Goal: Transaction & Acquisition: Purchase product/service

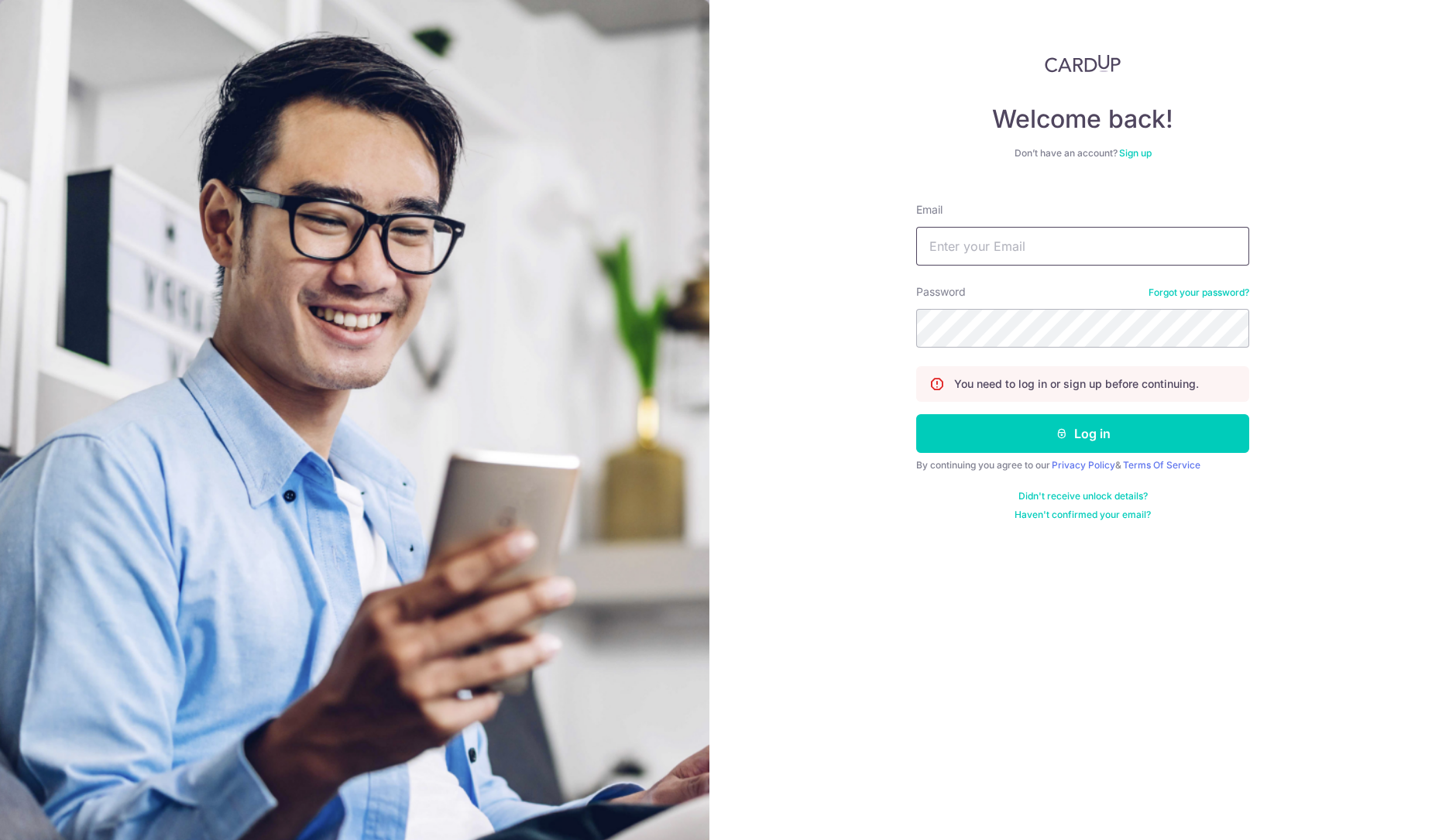
drag, startPoint x: 1131, startPoint y: 250, endPoint x: 1127, endPoint y: 265, distance: 15.5
click at [1131, 250] on input "Email" at bounding box center [1083, 246] width 333 height 39
type input "wendy@excelhw.com.sg"
click at [917, 414] on button "Log in" at bounding box center [1083, 433] width 333 height 39
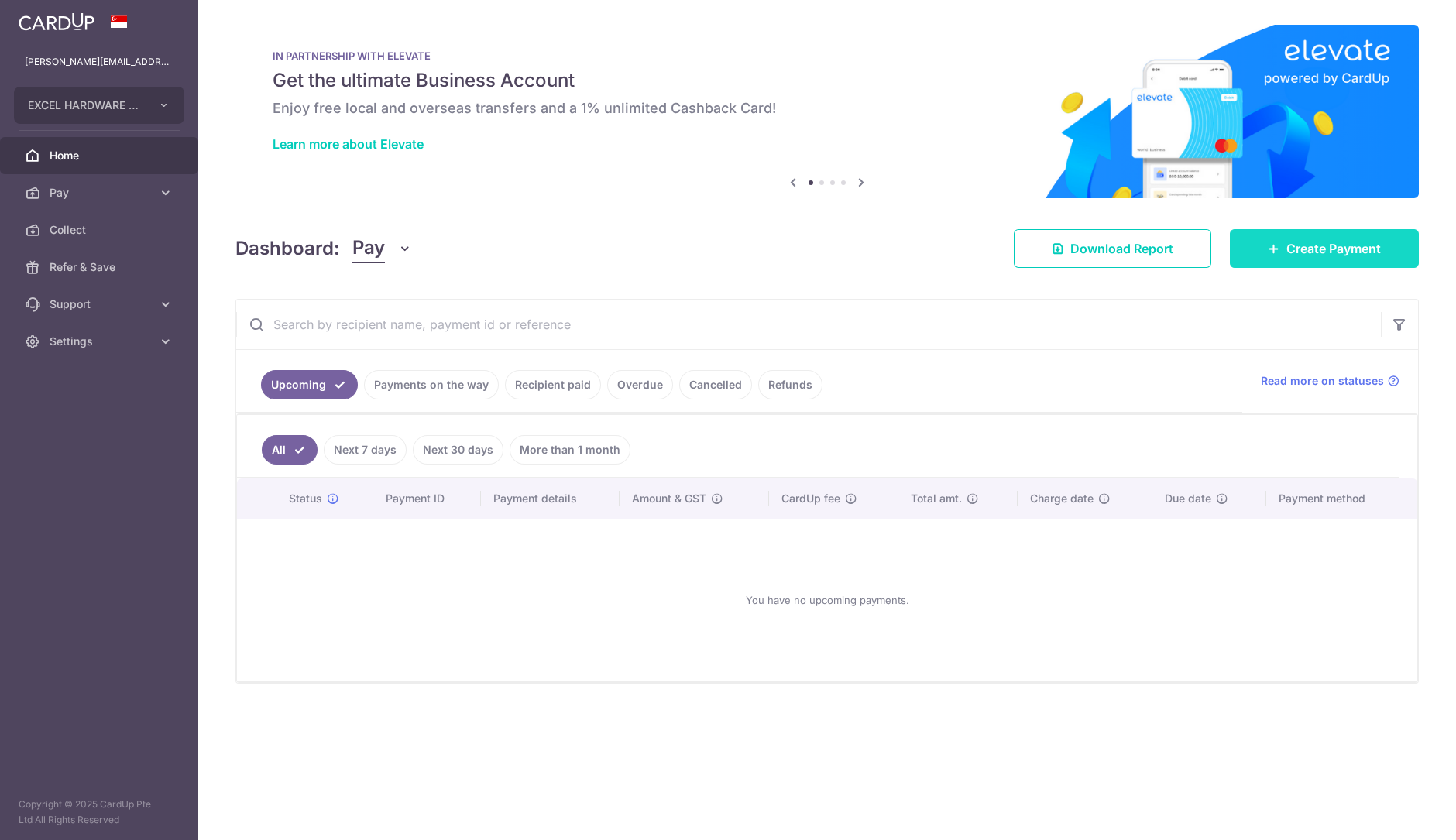
click at [1314, 242] on span "Create Payment" at bounding box center [1334, 249] width 94 height 19
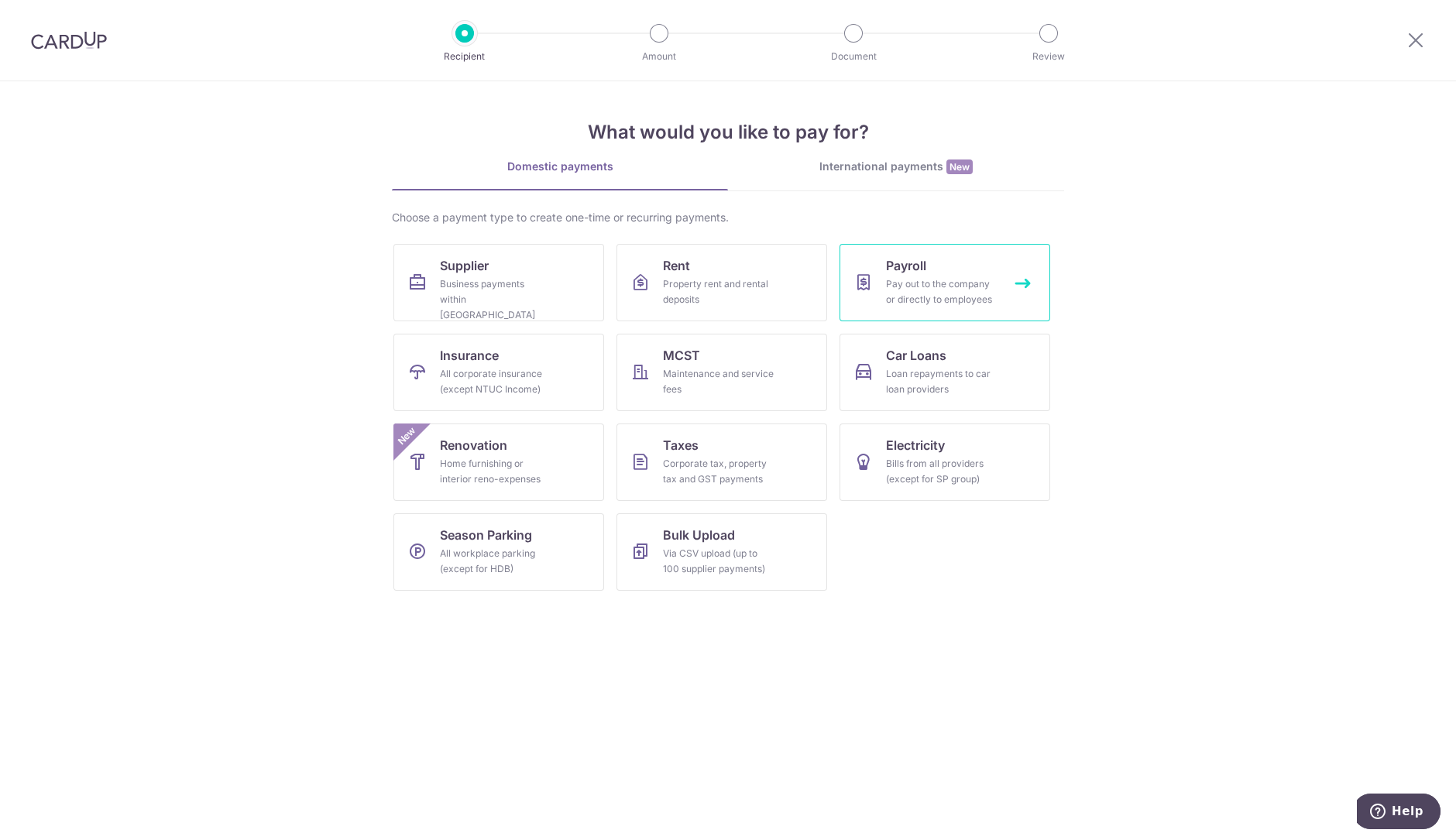
click at [980, 300] on div "Pay out to the company or directly to employees" at bounding box center [942, 291] width 112 height 31
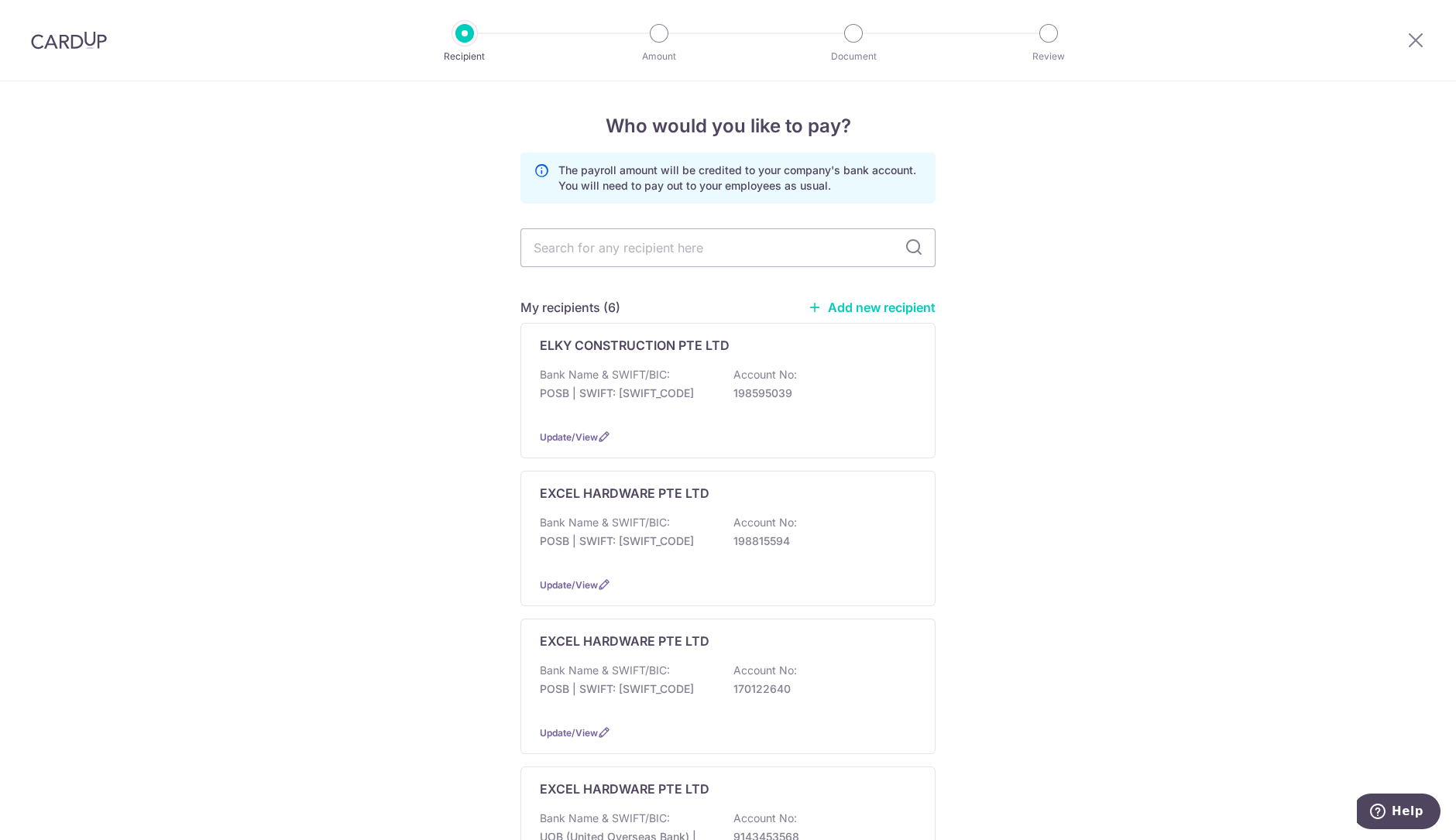
scroll to position [472, 0]
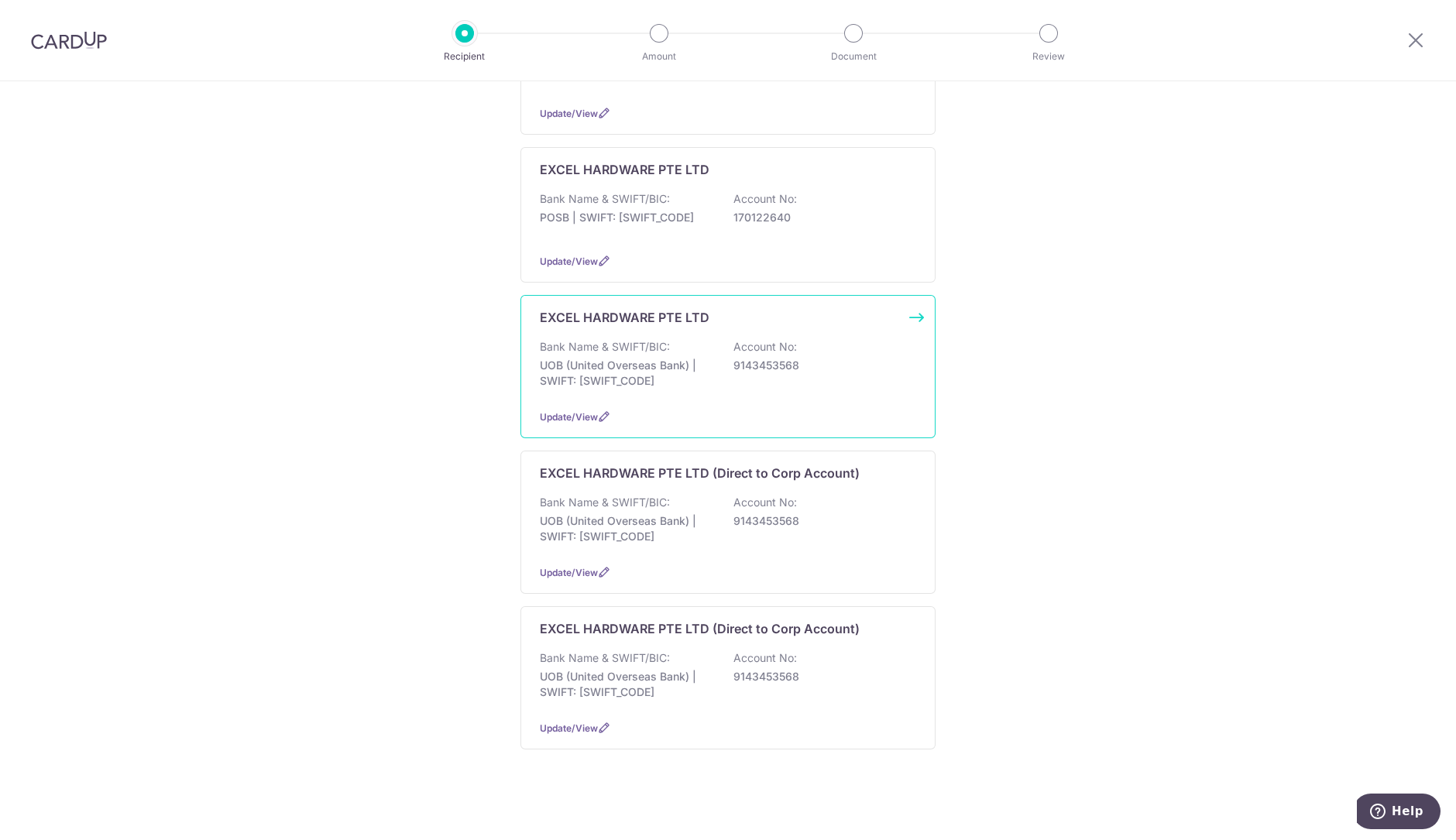
click at [817, 393] on div "EXCEL HARDWARE PTE LTD Bank Name & SWIFT/BIC: UOB (United Overseas Bank) | SWIF…" at bounding box center [728, 367] width 415 height 143
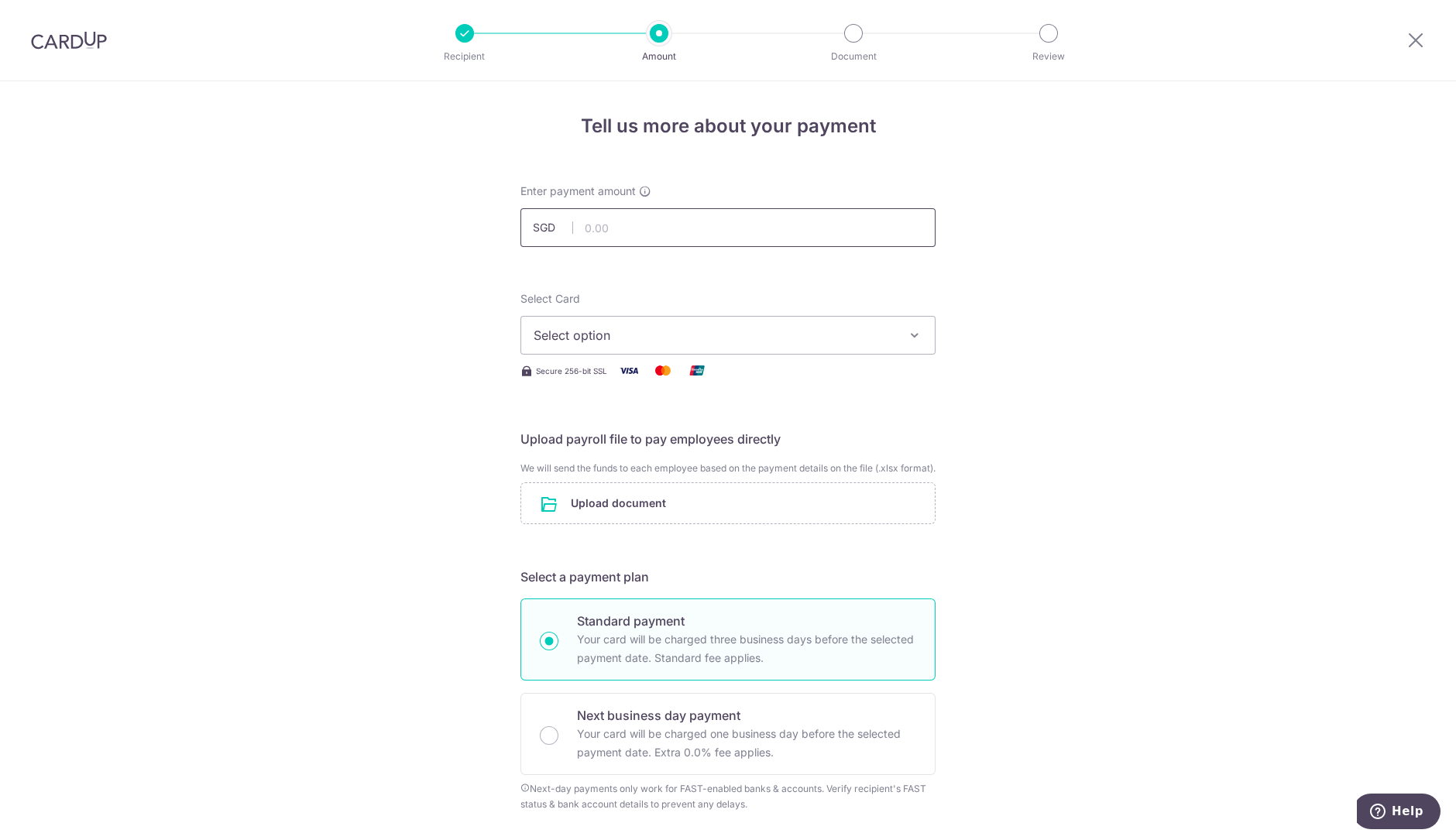
click at [635, 214] on input "text" at bounding box center [728, 228] width 415 height 39
type input "12,691.95"
click at [715, 339] on span "Select option" at bounding box center [714, 335] width 361 height 19
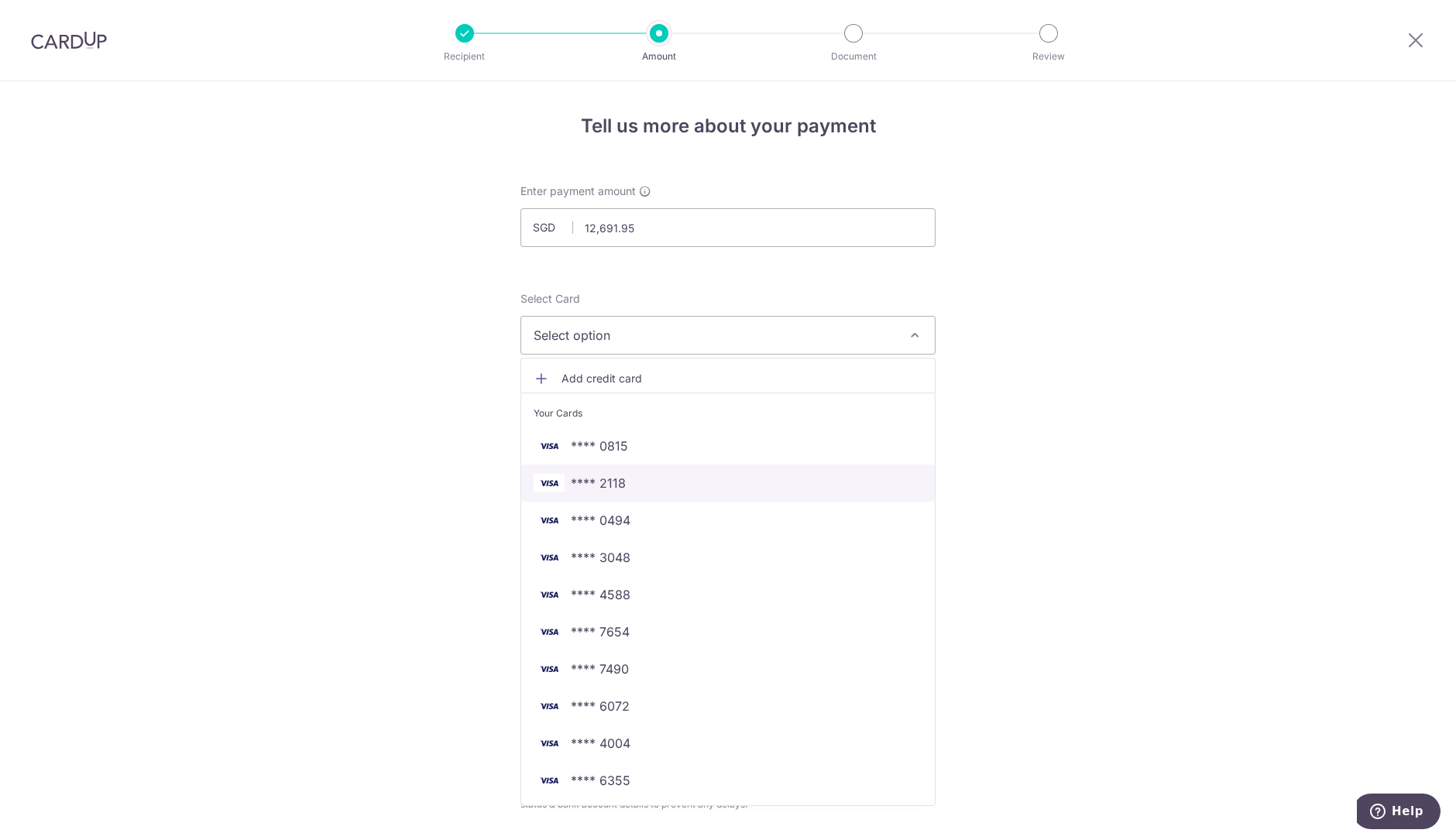
click at [680, 480] on span "**** 2118" at bounding box center [728, 483] width 389 height 19
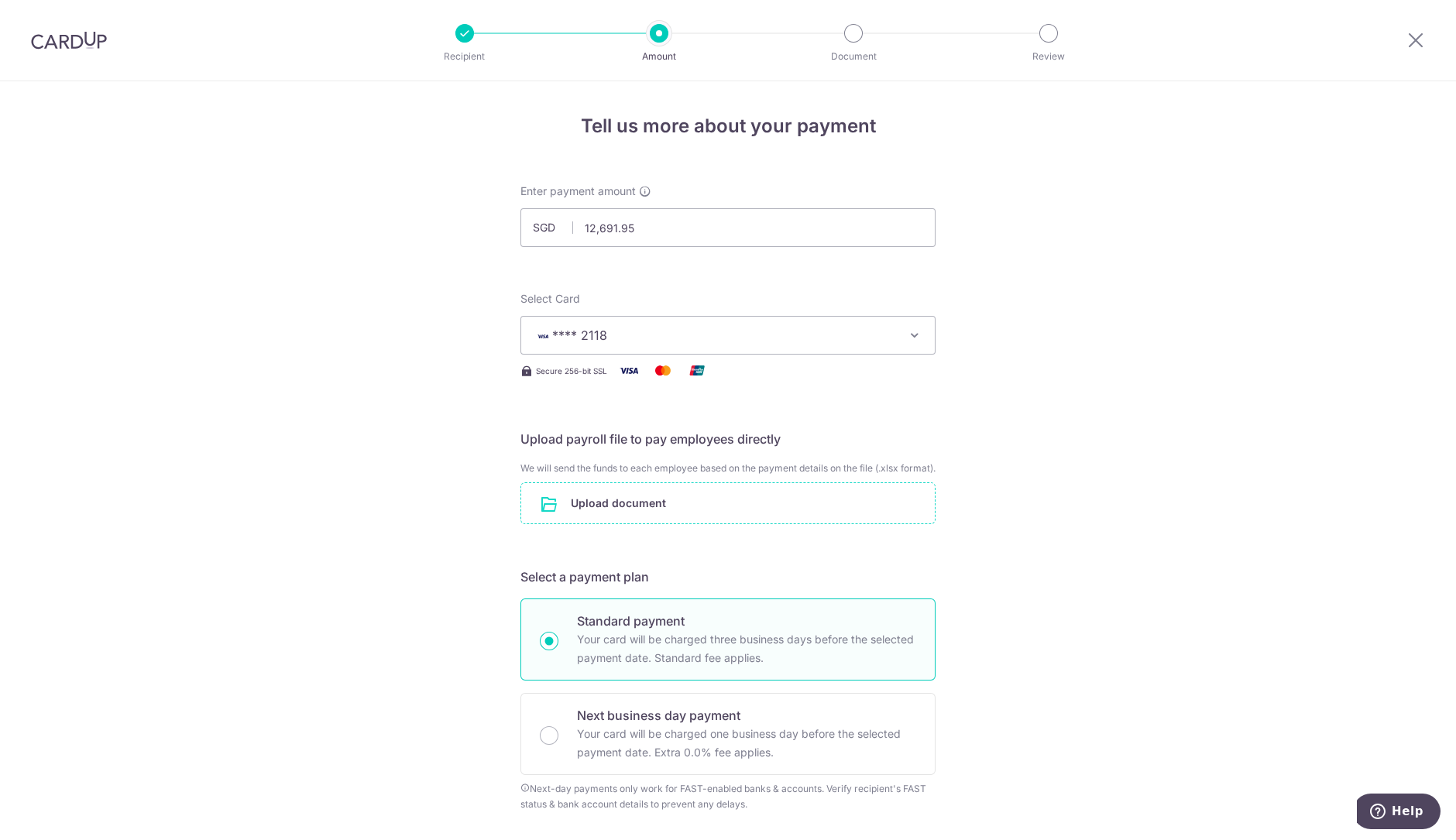
click at [695, 524] on input "file" at bounding box center [728, 503] width 413 height 40
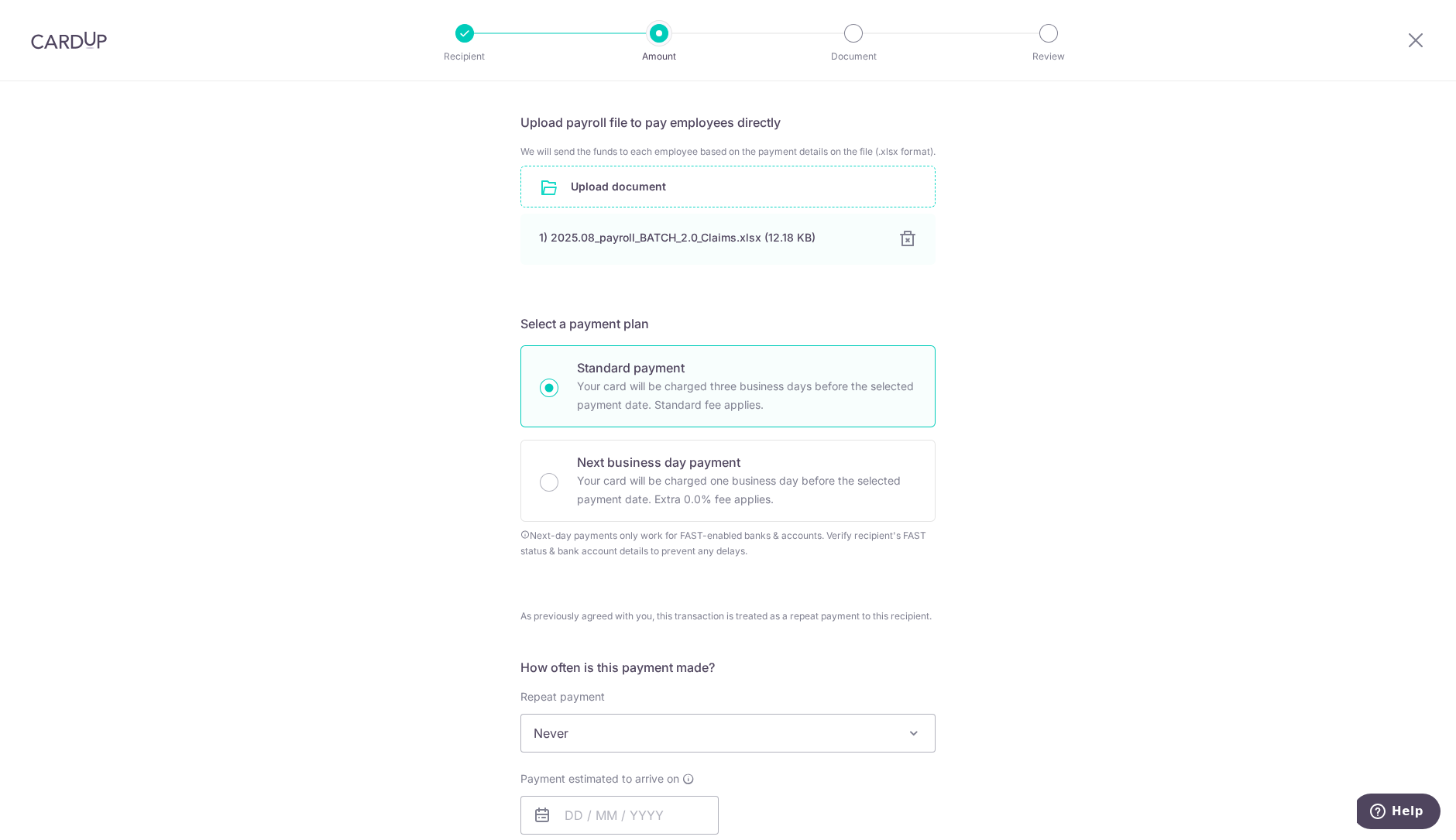
scroll to position [387, 0]
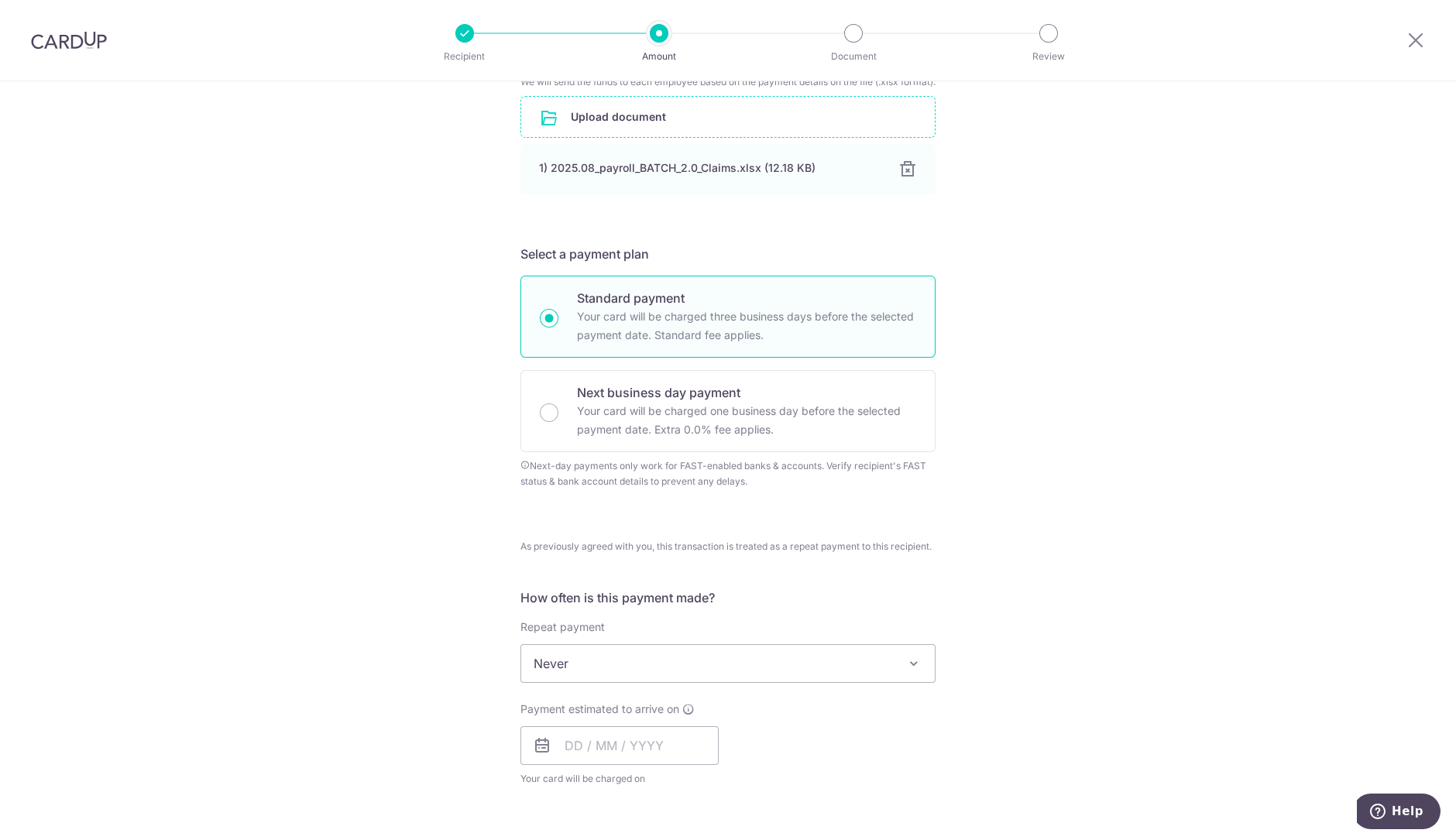
drag, startPoint x: 695, startPoint y: 414, endPoint x: 712, endPoint y: 661, distance: 247.6
click at [695, 415] on label "Next business day payment Your card will be charged one business day before the…" at bounding box center [747, 411] width 339 height 56
radio input "false"
radio input "true"
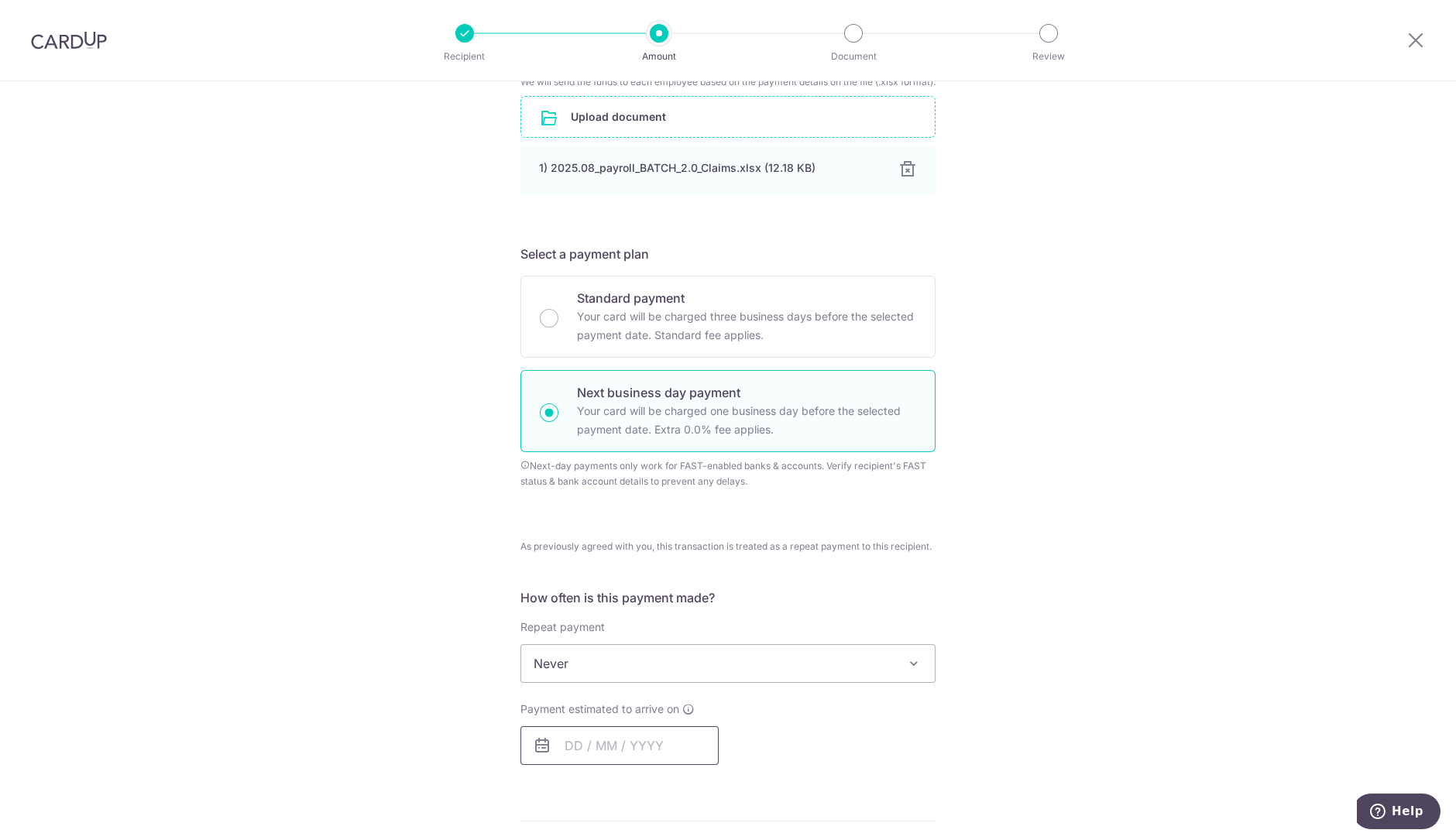
click at [643, 764] on input "text" at bounding box center [620, 746] width 198 height 39
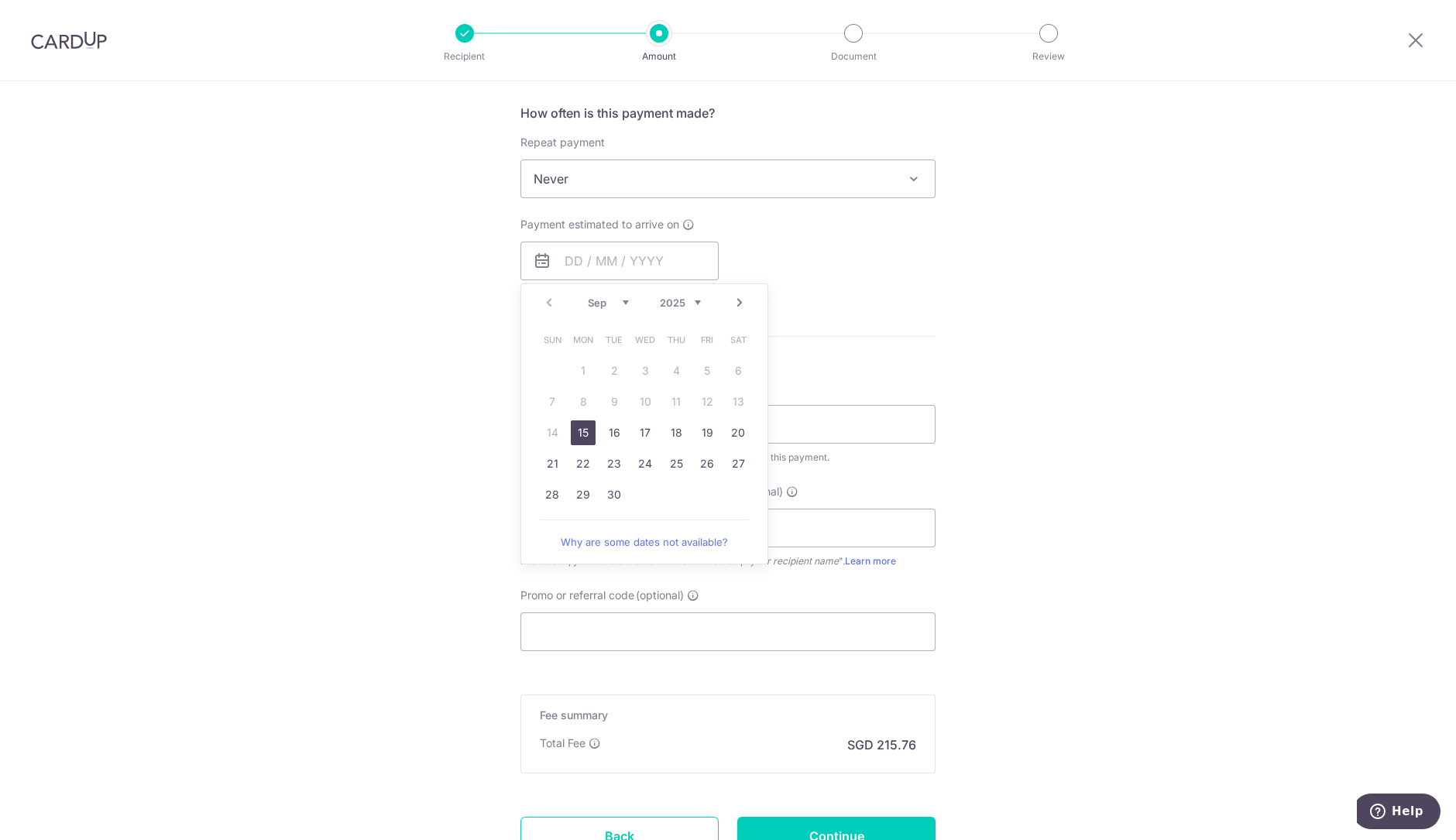
click at [582, 446] on link "15" at bounding box center [583, 432] width 24 height 24
type input "15/09/2025"
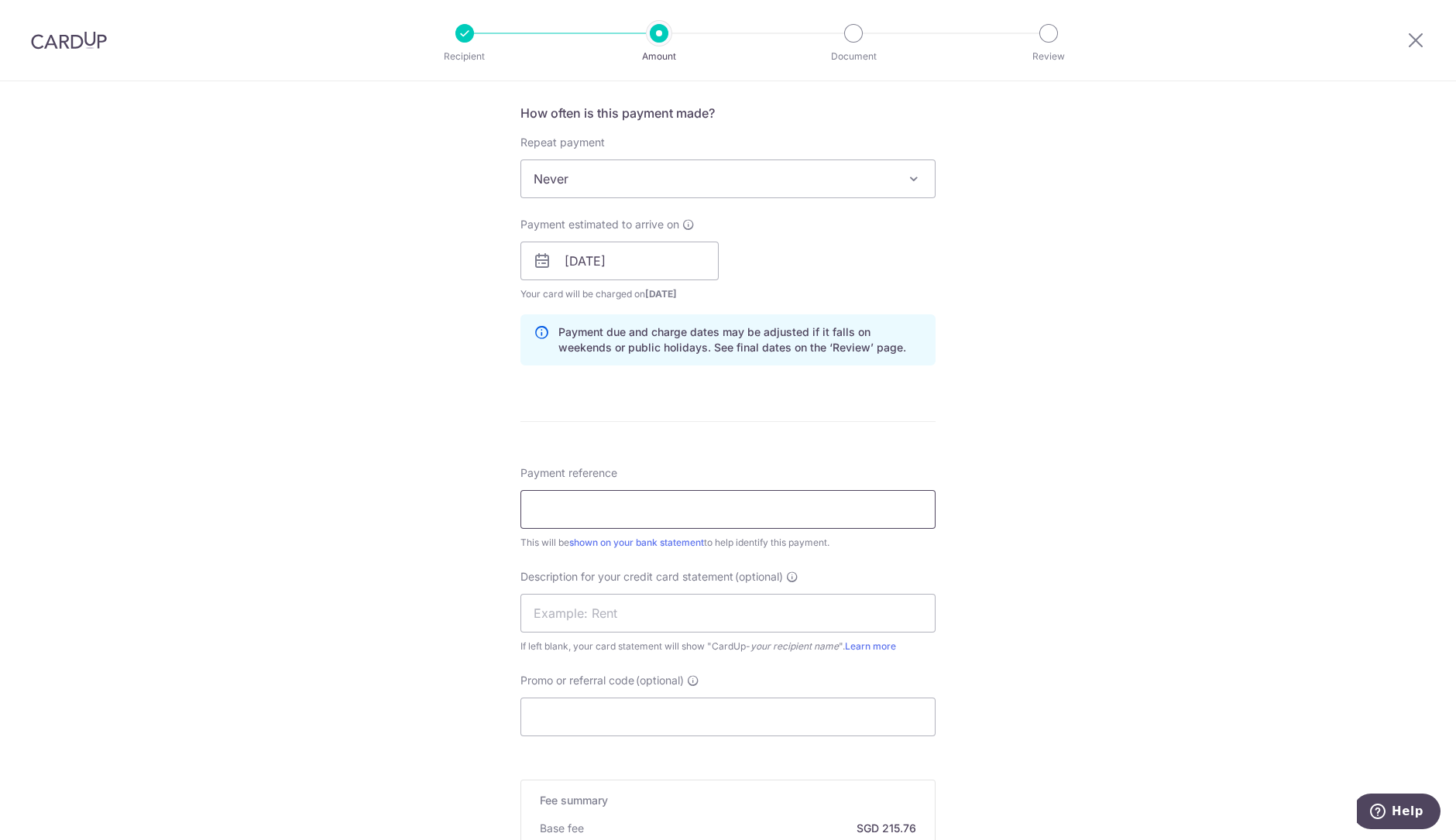
click at [642, 515] on input "Payment reference" at bounding box center [728, 509] width 415 height 39
type input "Excel Aug 25 Salary"
click at [662, 633] on input "text" at bounding box center [728, 612] width 415 height 39
type input "Excel Aug 25 Sa"
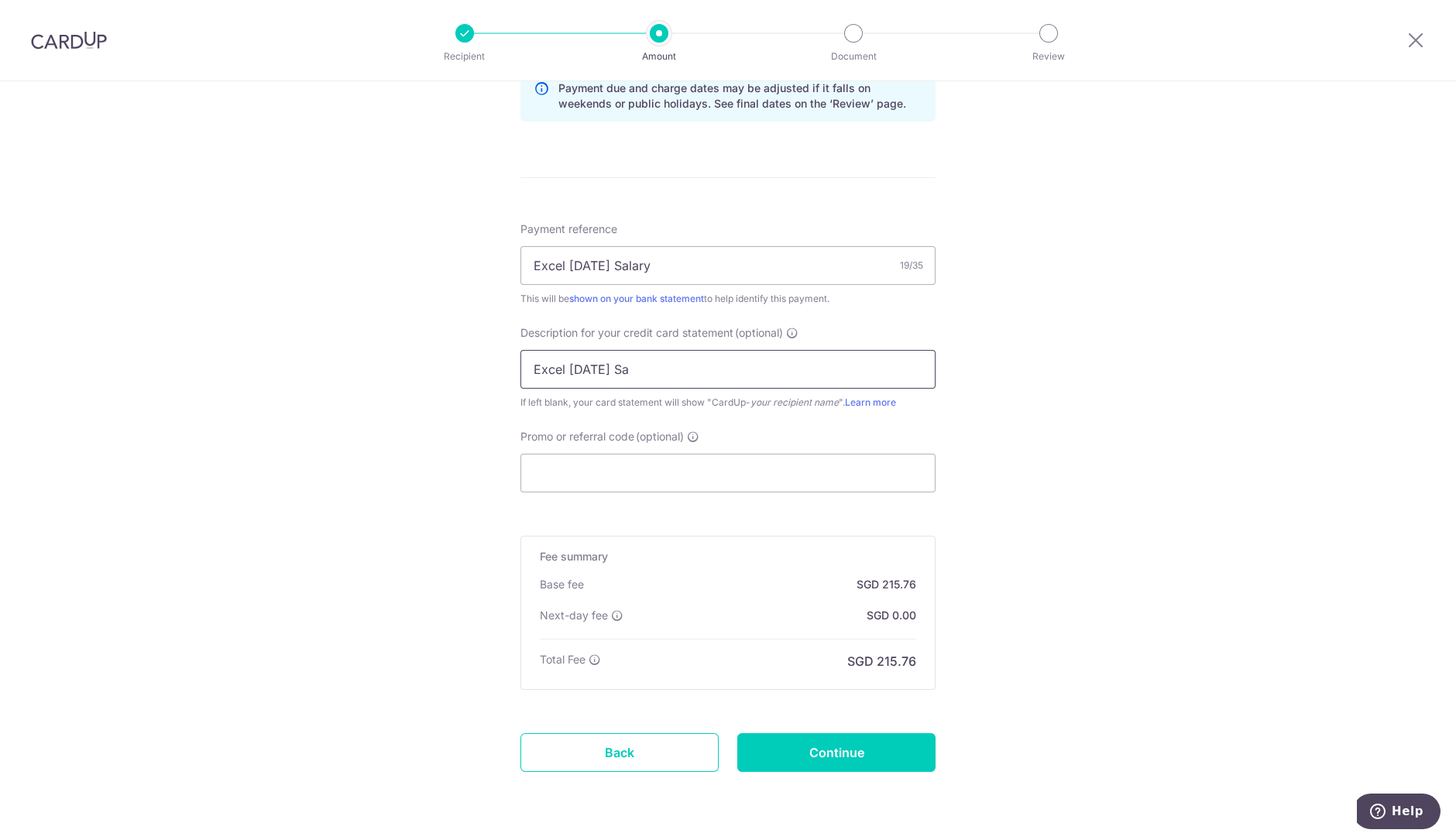
scroll to position [1176, 0]
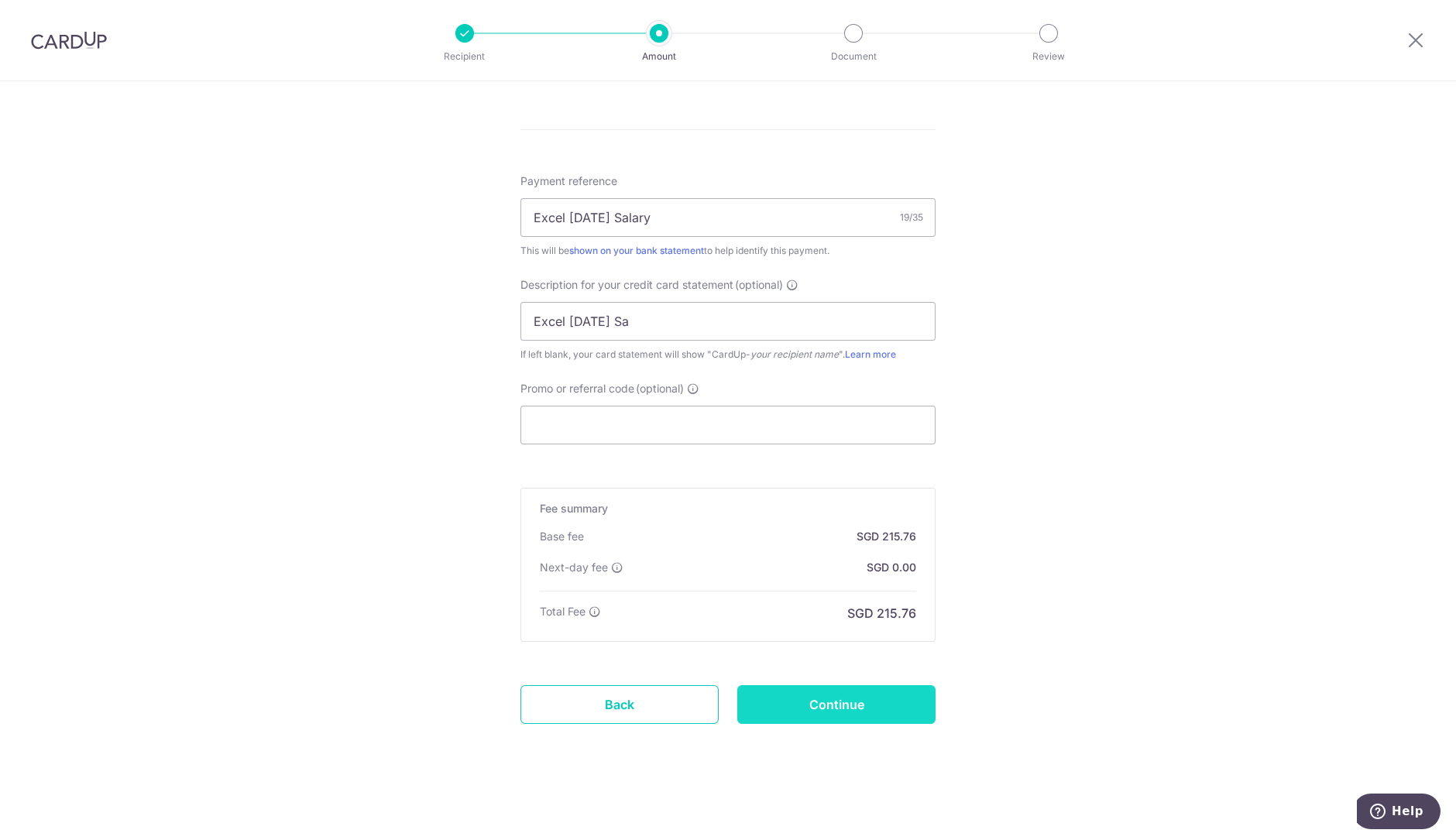
click at [877, 708] on input "Continue" at bounding box center [836, 704] width 198 height 39
type input "Create Schedule"
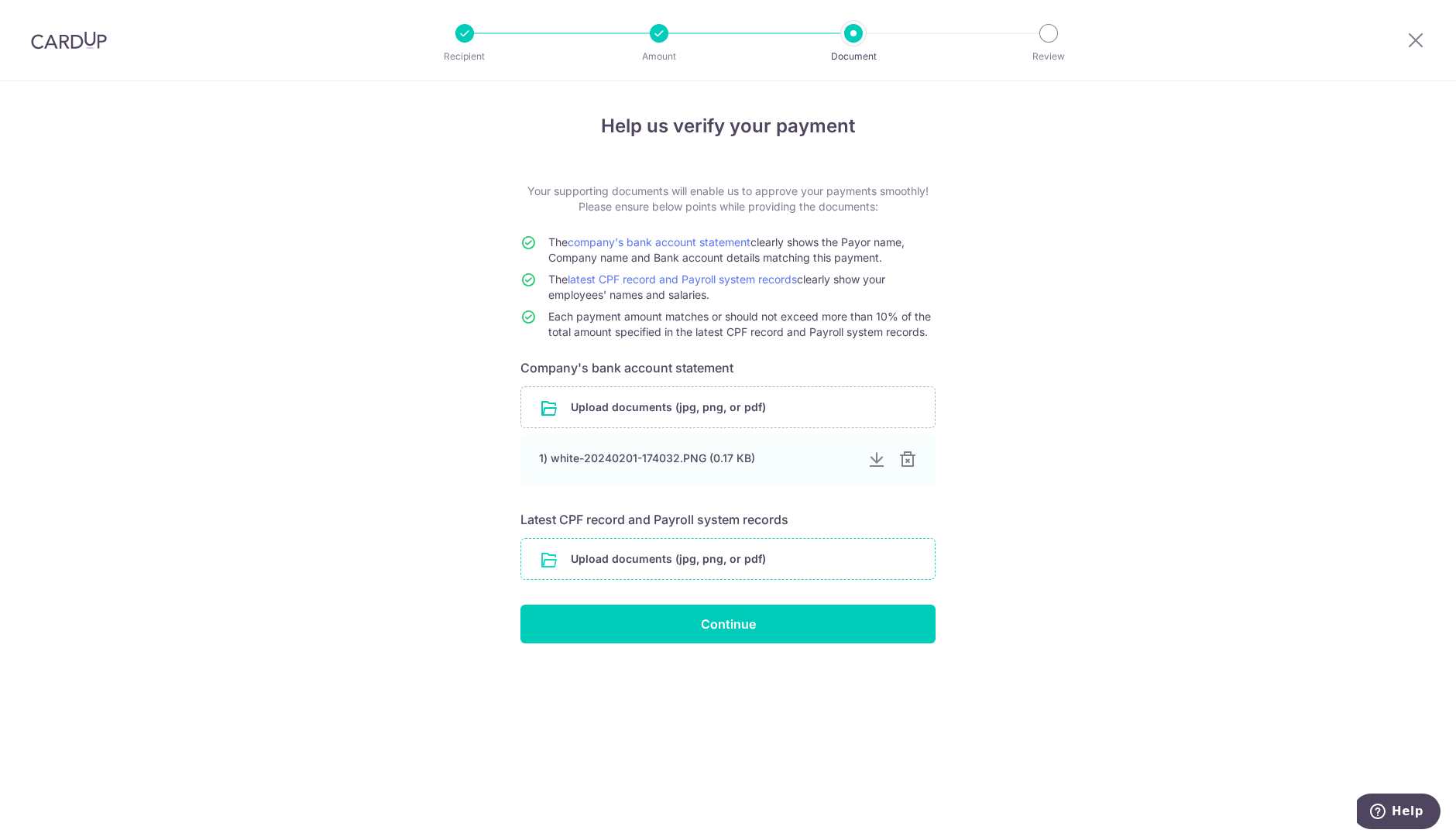
click at [810, 557] on input "file" at bounding box center [728, 559] width 413 height 40
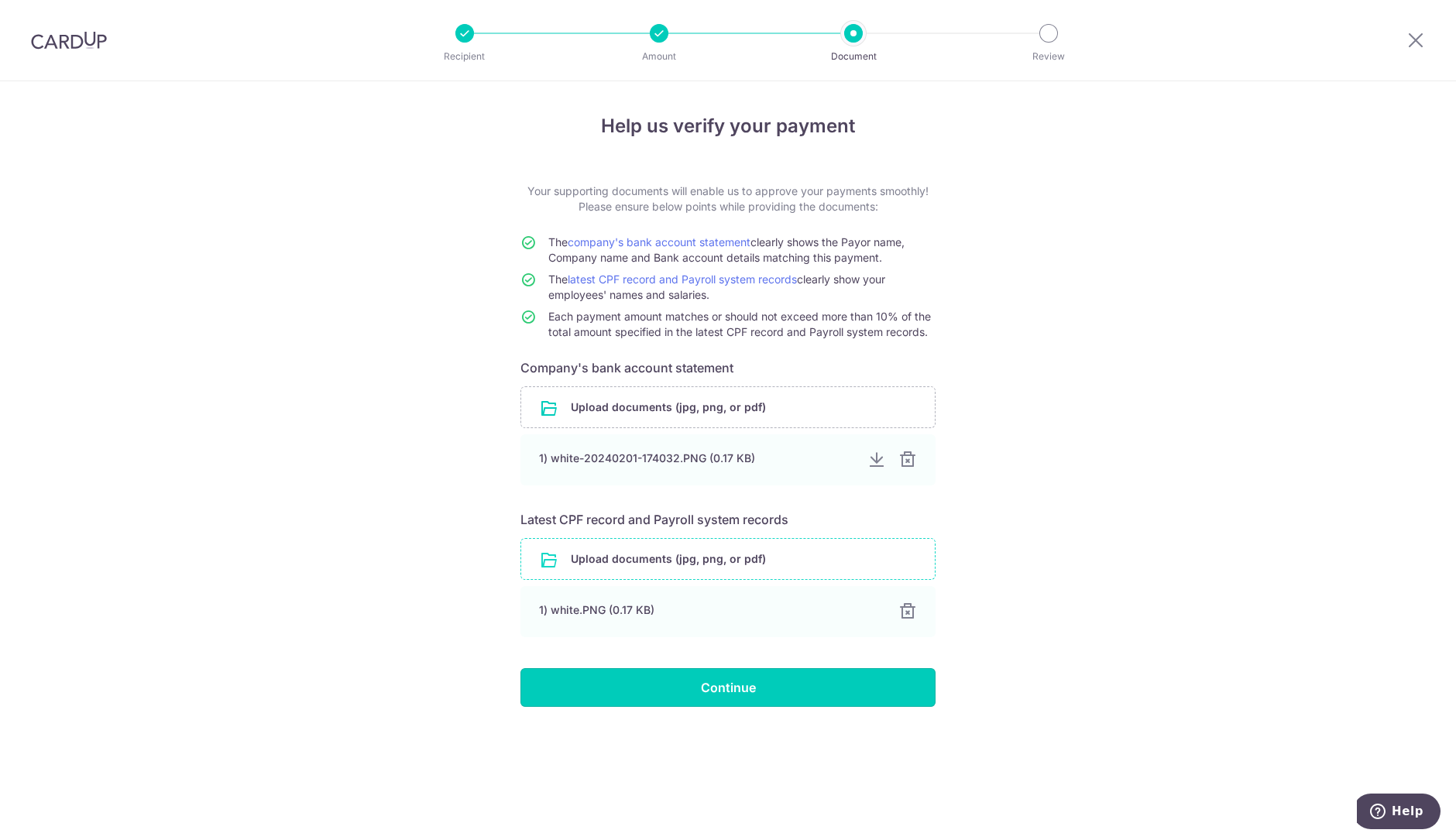
click at [791, 675] on input "Continue" at bounding box center [728, 687] width 415 height 39
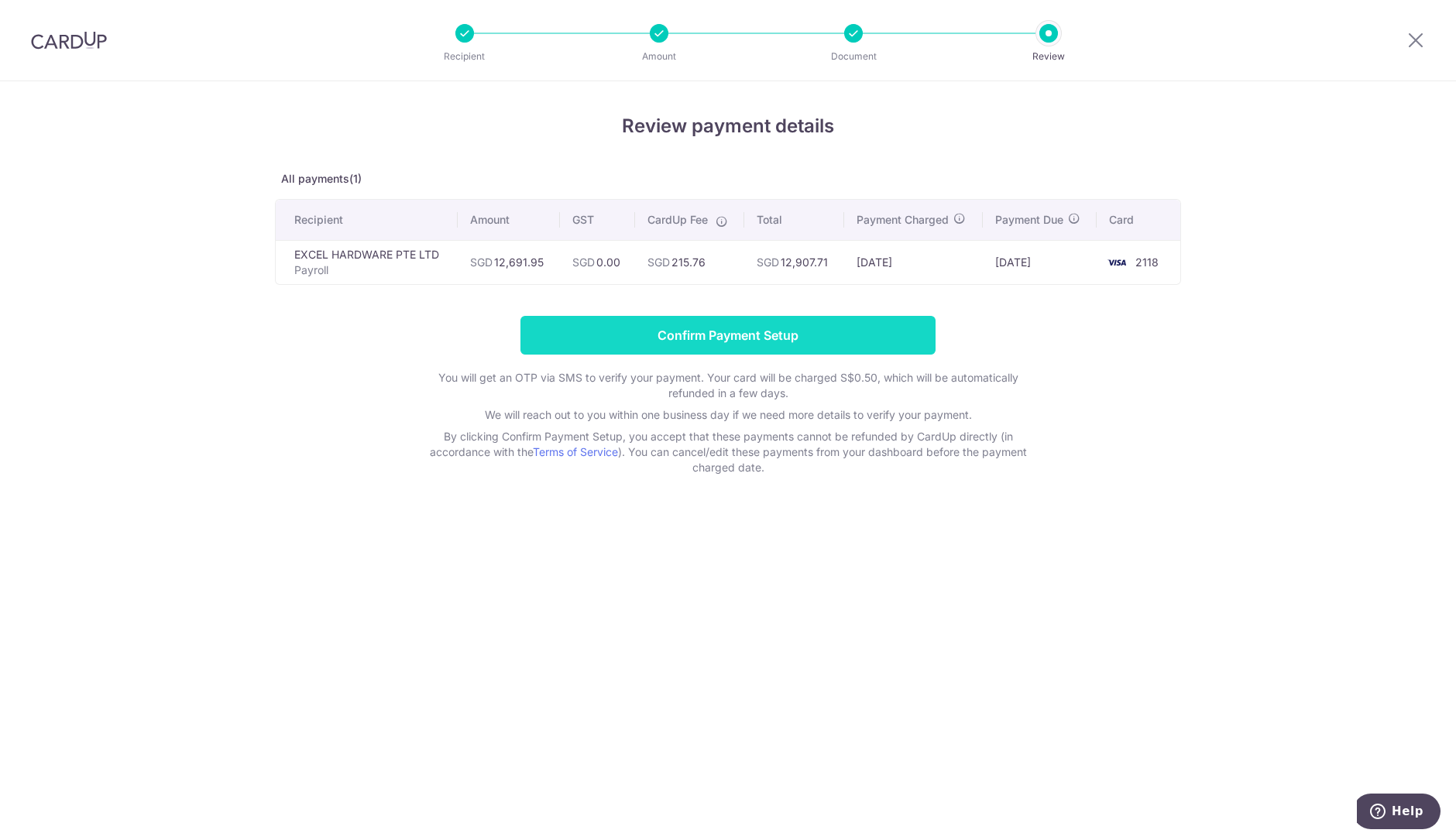
click at [838, 342] on input "Confirm Payment Setup" at bounding box center [728, 335] width 415 height 39
